Goal: Communication & Community: Answer question/provide support

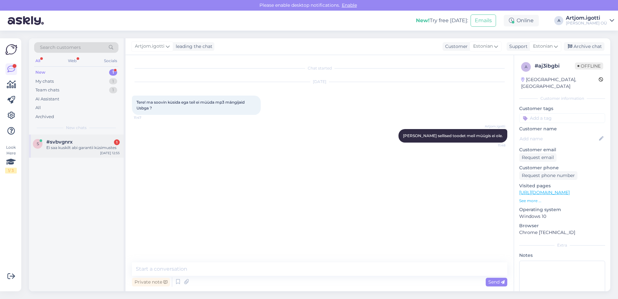
click at [92, 153] on div "s #svbvgnrx 1 Ei saa kuskilt abi garantii küsimustes [DATE] 12:55" at bounding box center [76, 146] width 95 height 23
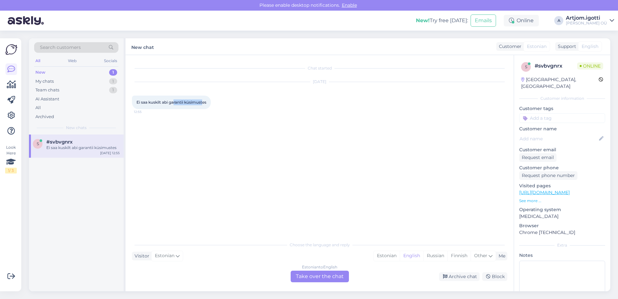
drag, startPoint x: 217, startPoint y: 101, endPoint x: 199, endPoint y: 103, distance: 18.5
click at [203, 103] on span "Ei saa kuskilt abi garantii küsimustes" at bounding box center [172, 102] width 70 height 5
click at [159, 102] on span "Ei saa kuskilt abi garantii küsimustes" at bounding box center [172, 102] width 70 height 5
click at [201, 101] on span "Ei saa kuskilt abi garantii küsimustes" at bounding box center [172, 102] width 70 height 5
click at [389, 256] on div "Estonian" at bounding box center [387, 256] width 26 height 10
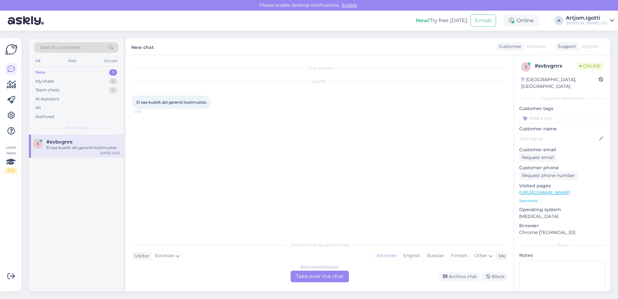
click at [328, 272] on div "Estonian to Estonian Take over the chat" at bounding box center [320, 277] width 58 height 12
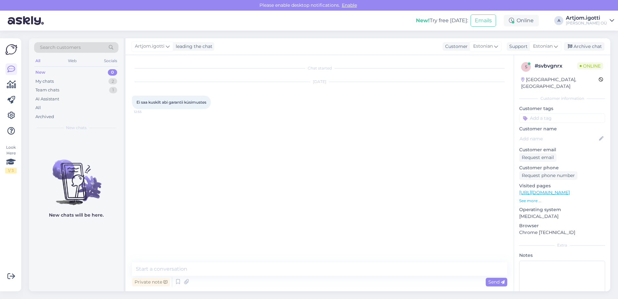
click at [255, 276] on div "Private note Send" at bounding box center [320, 282] width 376 height 12
click at [259, 269] on textarea at bounding box center [320, 269] width 376 height 14
type textarea "Tere Mis teil küsimus on/"
type textarea "?"
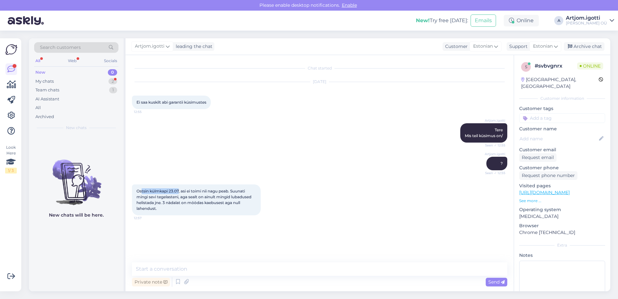
drag, startPoint x: 161, startPoint y: 192, endPoint x: 186, endPoint y: 194, distance: 25.5
click at [182, 194] on div "Ostsin külmkapi 23.07, asi ei toimi nii nagu peab. Suunati mingi sevi tegelaste…" at bounding box center [196, 200] width 129 height 31
click at [227, 190] on span "Ostsin külmkapi 23.07, asi ei toimi nii nagu peab. Suunati mingi sevi tegelaste…" at bounding box center [195, 200] width 116 height 22
drag, startPoint x: 209, startPoint y: 192, endPoint x: 239, endPoint y: 197, distance: 30.5
click at [239, 197] on span "Ostsin külmkapi 23.07, asi ei toimi nii nagu peab. Suunati mingi sevi tegelaste…" at bounding box center [195, 200] width 116 height 22
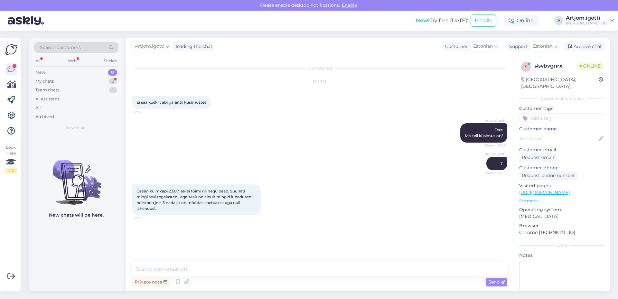
click at [246, 198] on span "Ostsin külmkapi 23.07, asi ei toimi nii nagu peab. Suunati mingi sevi tegelaste…" at bounding box center [195, 200] width 116 height 22
drag, startPoint x: 149, startPoint y: 202, endPoint x: 162, endPoint y: 201, distance: 12.9
click at [162, 201] on span "Ostsin külmkapi 23.07, asi ei toimi nii nagu peab. Suunati mingi sevi tegelaste…" at bounding box center [195, 200] width 116 height 22
drag, startPoint x: 163, startPoint y: 203, endPoint x: 225, endPoint y: 204, distance: 62.5
click at [225, 204] on span "Ostsin külmkapi 23.07, asi ei toimi nii nagu peab. Suunati mingi sevi tegelaste…" at bounding box center [195, 200] width 116 height 22
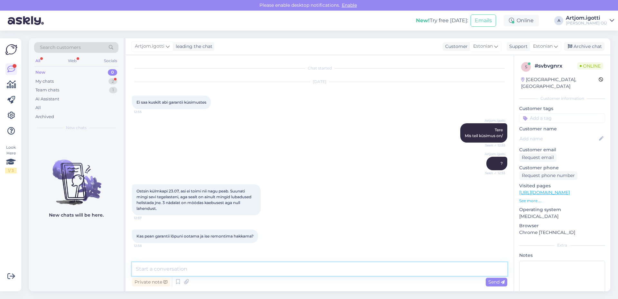
click at [204, 271] on textarea at bounding box center [320, 269] width 376 height 14
type textarea "E"
type textarea "Saate palun öelda mis toode on"
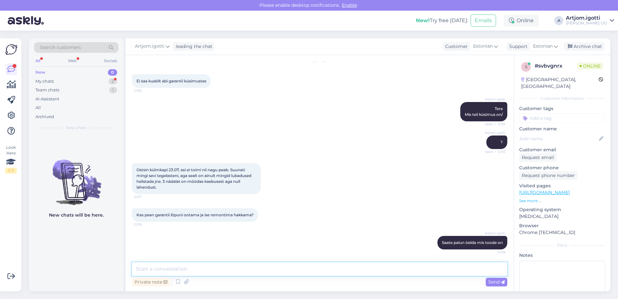
scroll to position [62, 0]
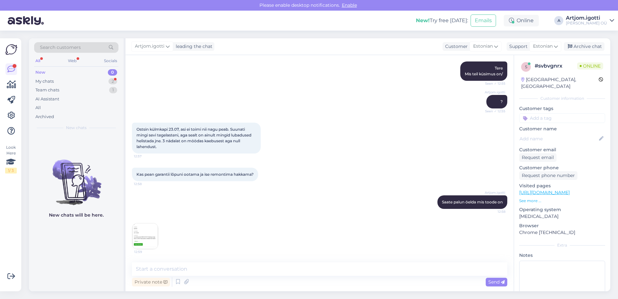
click at [147, 225] on img at bounding box center [145, 237] width 26 height 26
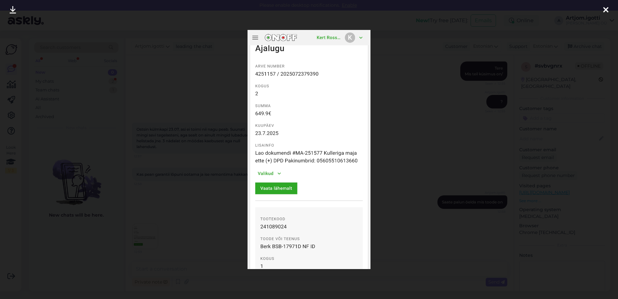
click at [388, 66] on div at bounding box center [309, 149] width 618 height 299
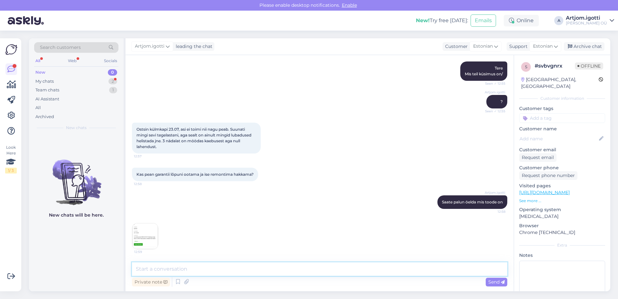
click at [198, 268] on textarea at bounding box center [320, 269] width 376 height 14
click at [214, 266] on textarea "Jah, selle toodega tegeleb" at bounding box center [320, 269] width 376 height 14
paste textarea "OÜ [PERSON_NAME]"
click at [277, 269] on textarea "Jah, selle toodega tegeleb OÜ Sevi Kodukaubad" at bounding box center [320, 269] width 376 height 14
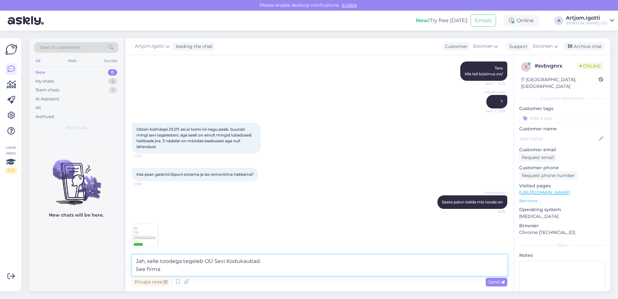
click at [183, 266] on textarea "Jah, selle toodega tegeleb OÜ Sevi Kodukaubad. See firma" at bounding box center [320, 265] width 376 height 21
type textarea "Jah, selle toodega tegeleb OÜ Sevi Kodukaubad. Nemad peavad saatma tehniku koju…"
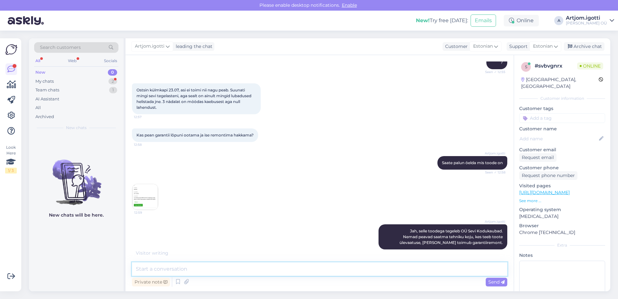
scroll to position [135, 0]
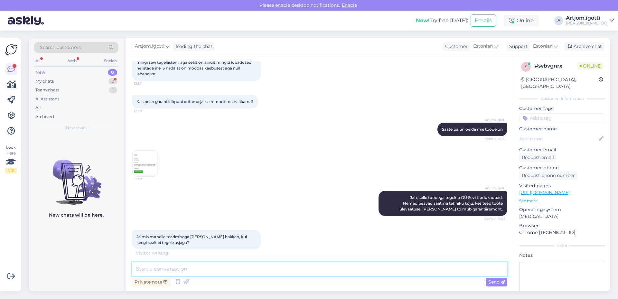
click at [205, 268] on textarea at bounding box center [320, 269] width 376 height 14
click at [204, 269] on textarea at bounding box center [320, 269] width 376 height 14
click at [203, 270] on textarea at bounding box center [320, 269] width 376 height 14
click at [200, 271] on textarea at bounding box center [320, 269] width 376 height 14
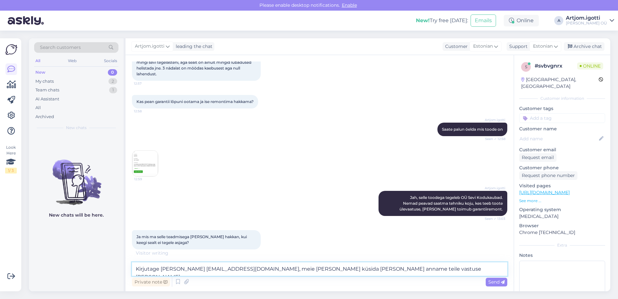
type textarea "Kirjutage [PERSON_NAME] [EMAIL_ADDRESS][DOMAIN_NAME], meie [PERSON_NAME] küsida…"
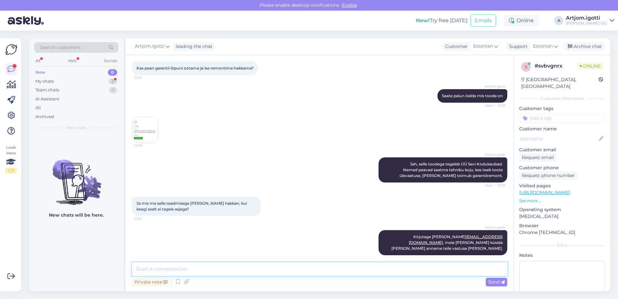
scroll to position [202, 0]
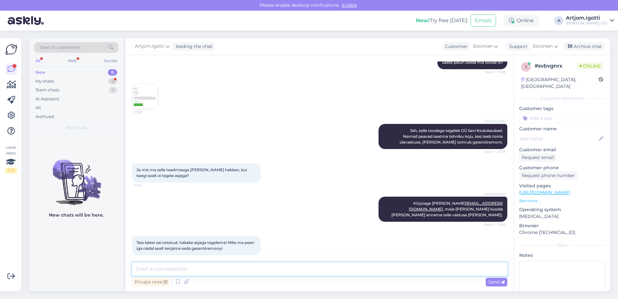
click at [189, 269] on textarea at bounding box center [320, 269] width 376 height 14
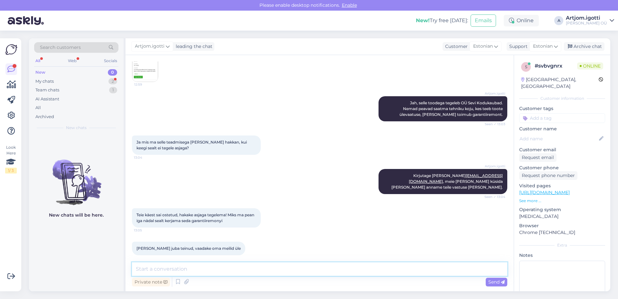
click at [290, 273] on textarea at bounding box center [320, 269] width 376 height 14
click at [289, 270] on textarea at bounding box center [320, 269] width 376 height 14
click at [538, 198] on p "See more ..." at bounding box center [562, 201] width 86 height 6
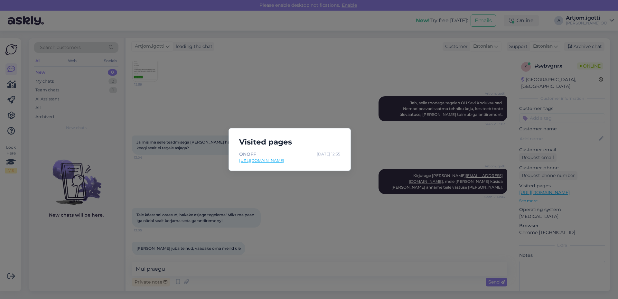
click at [402, 161] on div "Visited pages ONOFF [DATE] 12:55 [URL][DOMAIN_NAME]" at bounding box center [309, 149] width 618 height 299
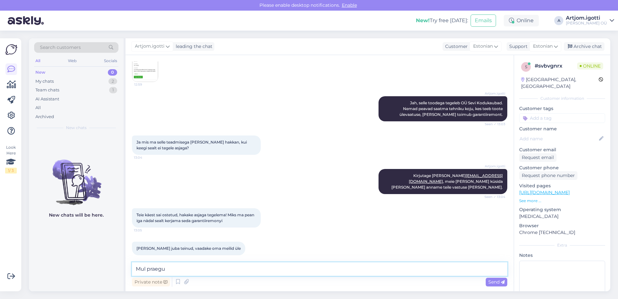
click at [188, 267] on textarea "Mul praegu" at bounding box center [320, 269] width 376 height 14
type textarea "Mul praegu siin ei ole ühtegi informatsiooni teie kohta."
drag, startPoint x: 163, startPoint y: 266, endPoint x: 302, endPoint y: 268, distance: 139.5
click at [306, 269] on textarea "Mul praegu siin ei ole ühtegi informatsiooni teie kohta." at bounding box center [320, 269] width 376 height 14
click at [301, 268] on textarea "Mul praegu siin ei ole ühtegi informatsiooni teie kohta." at bounding box center [320, 269] width 376 height 14
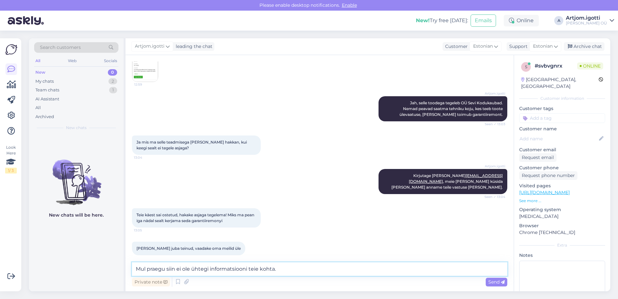
drag, startPoint x: 318, startPoint y: 266, endPoint x: 78, endPoint y: 257, distance: 240.4
click at [78, 257] on div "Search customers All Web Socials New 0 My chats 2 Team chats 1 AI Assistant All…" at bounding box center [320, 164] width 582 height 253
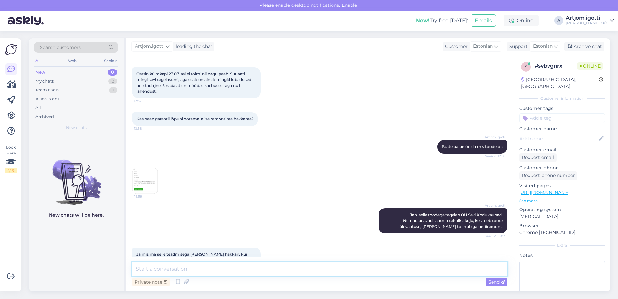
scroll to position [129, 0]
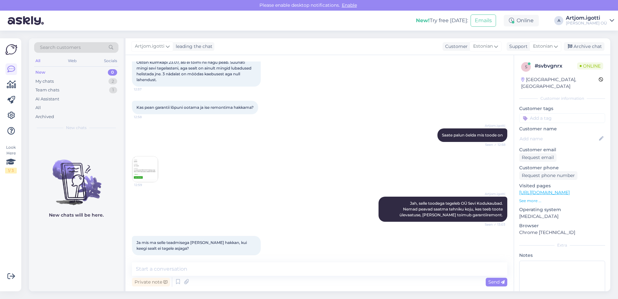
click at [146, 163] on img at bounding box center [145, 170] width 26 height 26
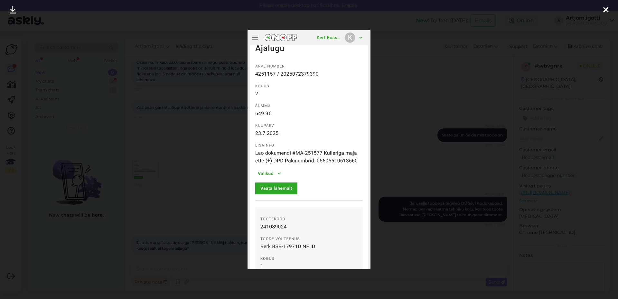
scroll to position [257, 0]
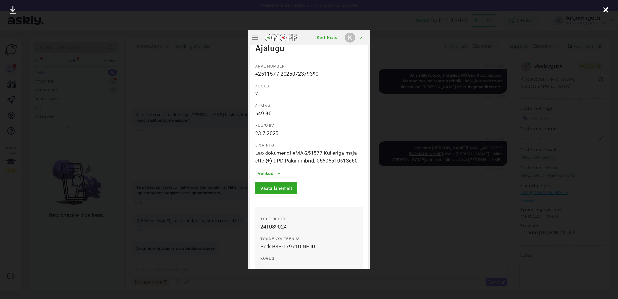
click at [418, 151] on div at bounding box center [309, 149] width 618 height 299
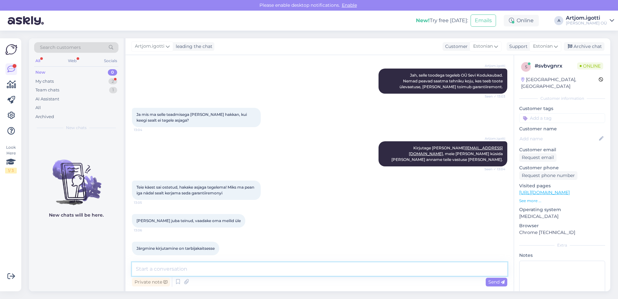
click at [221, 267] on textarea at bounding box center [320, 269] width 376 height 14
click at [157, 267] on textarea at bounding box center [320, 269] width 376 height 14
type textarea "[PERSON_NAME] leidnud, esmaspäeval uurime nende [PERSON_NAME] üle."
click at [495, 283] on span "Send" at bounding box center [497, 282] width 16 height 6
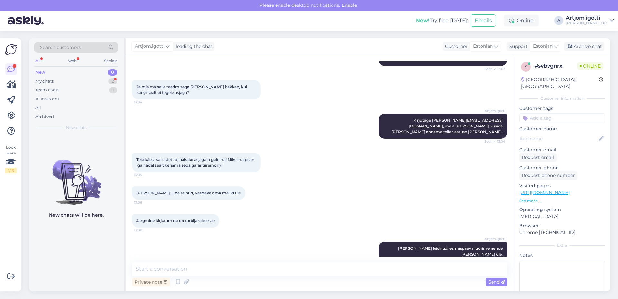
scroll to position [312, 0]
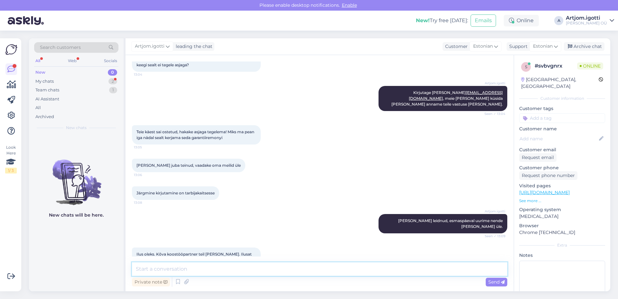
click at [218, 268] on textarea at bounding box center [320, 269] width 376 height 14
click at [215, 270] on textarea at bounding box center [320, 269] width 376 height 14
click at [219, 268] on textarea at bounding box center [320, 269] width 376 height 14
type textarea "Teile ka ilusat nädalavahetust."
